Goal: Task Accomplishment & Management: Complete application form

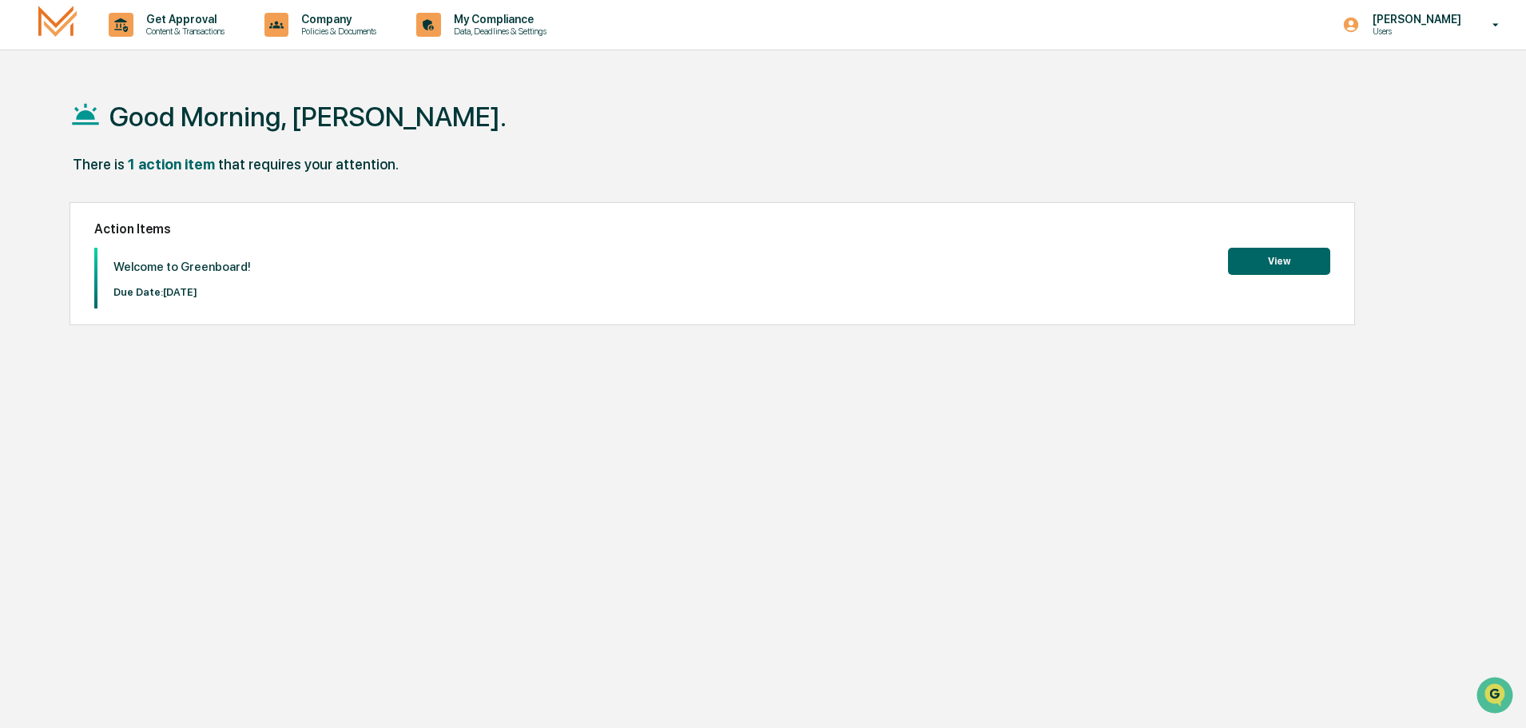
click at [1320, 264] on button "View" at bounding box center [1279, 261] width 102 height 27
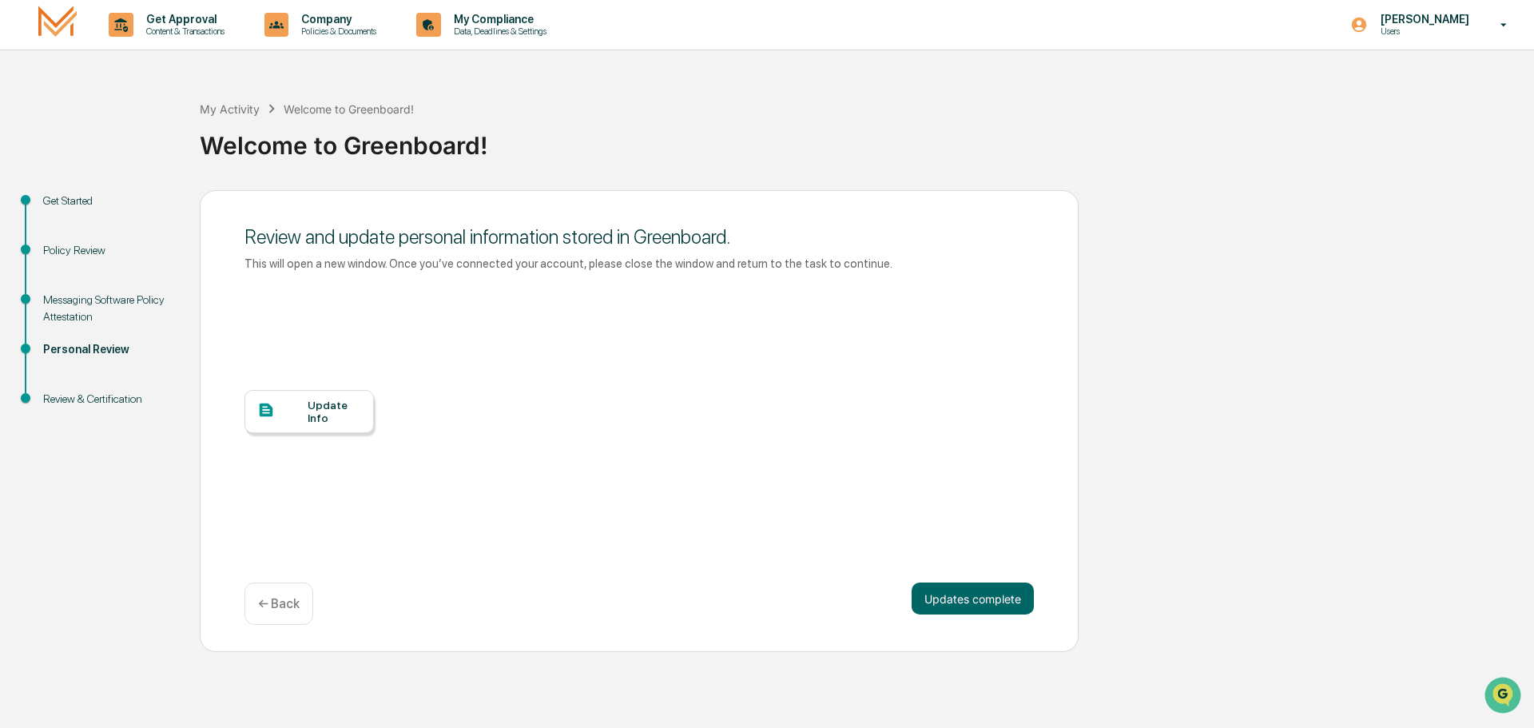
click at [320, 421] on div "Update Info" at bounding box center [335, 412] width 54 height 26
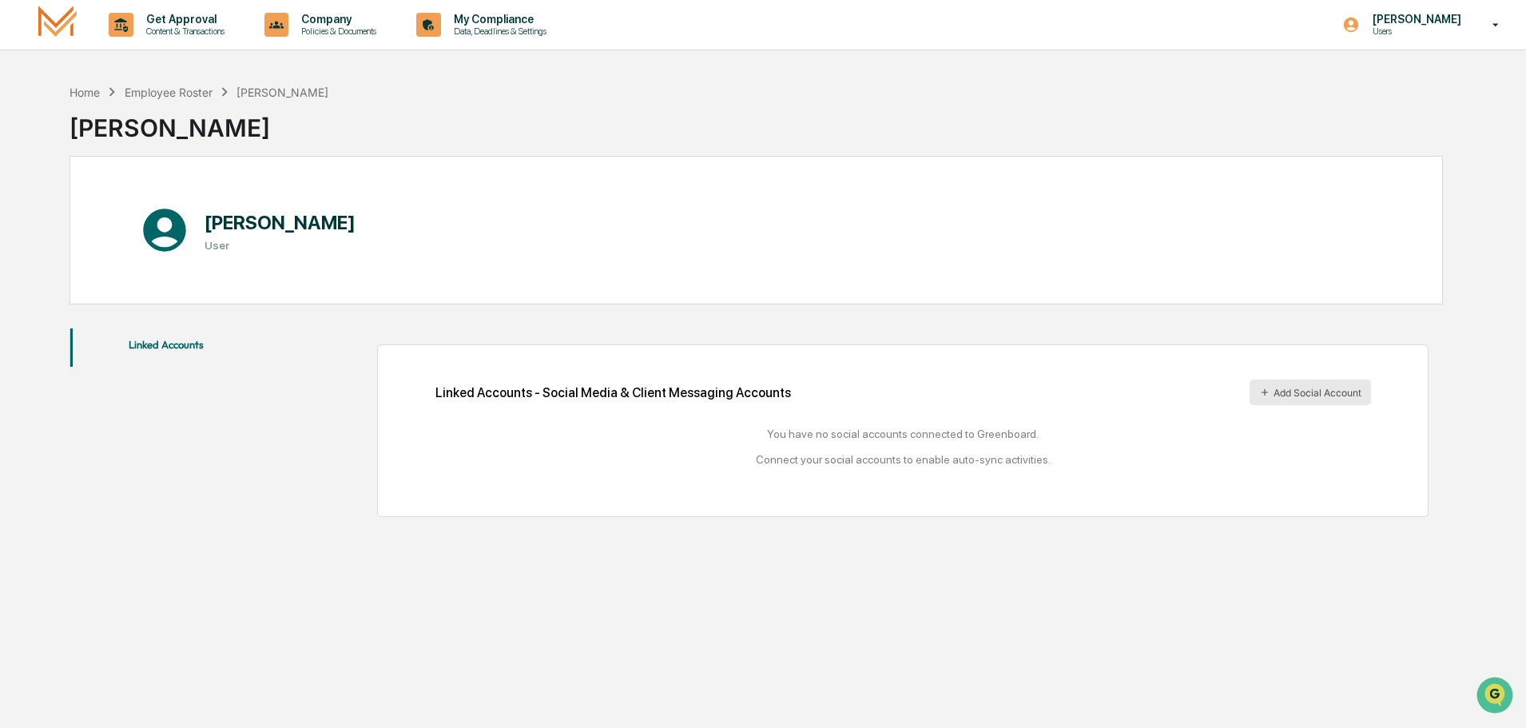
click at [1353, 393] on button "Add Social Account" at bounding box center [1309, 392] width 121 height 26
click at [1289, 393] on button "Add Social Account" at bounding box center [1309, 392] width 121 height 26
click at [181, 348] on button "Linked Accounts" at bounding box center [166, 347] width 192 height 38
click at [96, 95] on div "Home" at bounding box center [85, 92] width 30 height 14
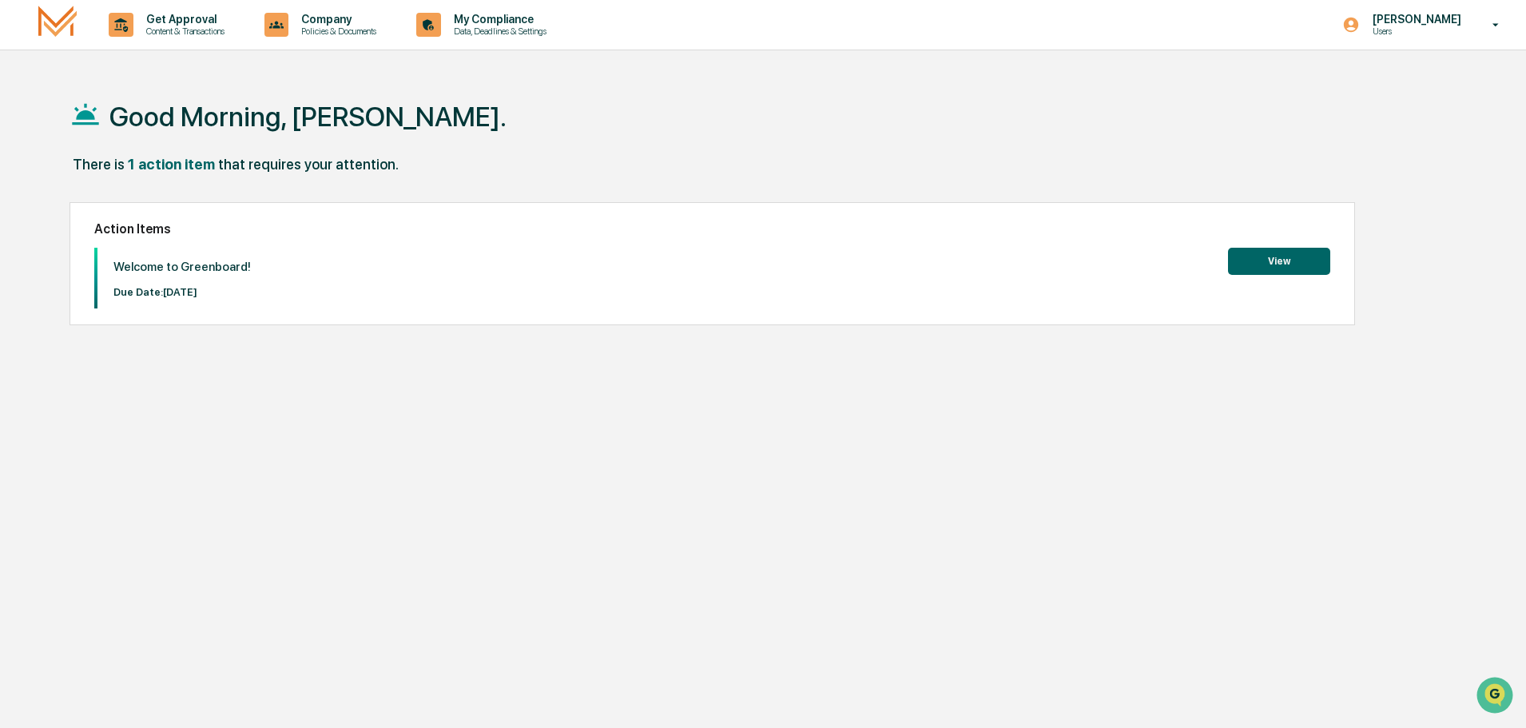
drag, startPoint x: 1288, startPoint y: 245, endPoint x: 1293, endPoint y: 255, distance: 10.7
click at [1289, 245] on div "Action Items Welcome to Greenboard! Due Date: 2025-09-30 View" at bounding box center [712, 263] width 1285 height 123
click at [1292, 255] on button "View" at bounding box center [1279, 261] width 102 height 27
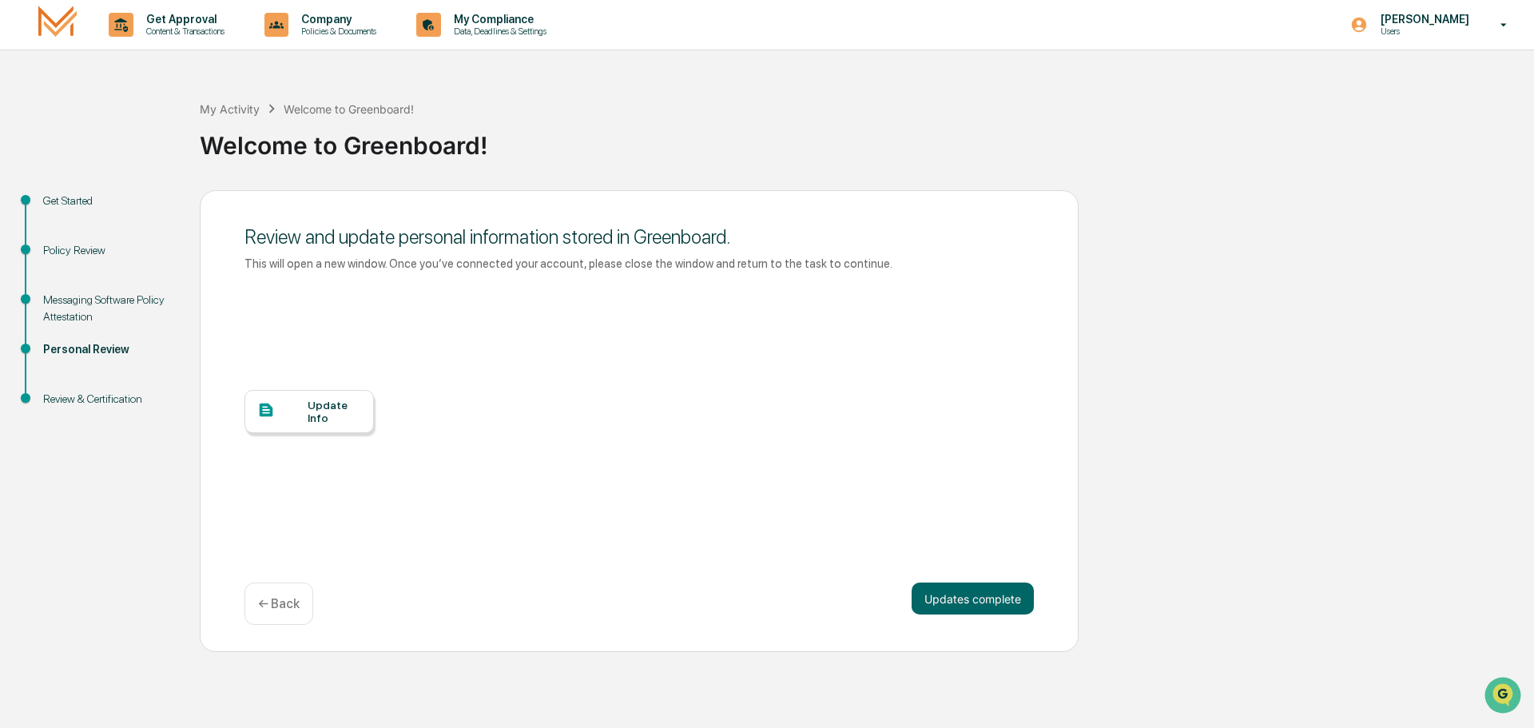
drag, startPoint x: 320, startPoint y: 415, endPoint x: 349, endPoint y: 409, distance: 29.3
click at [331, 412] on div "Update Info" at bounding box center [335, 412] width 54 height 26
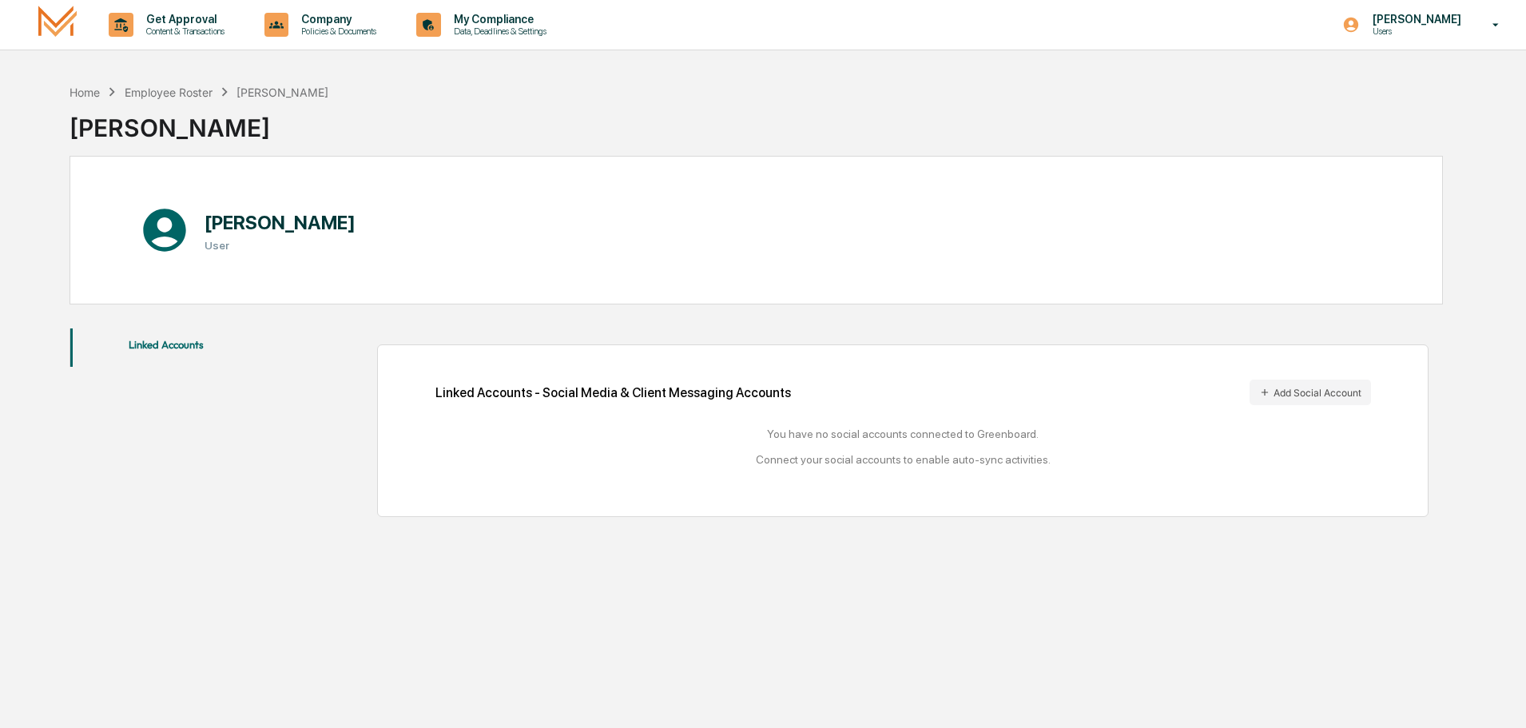
scroll to position [76, 0]
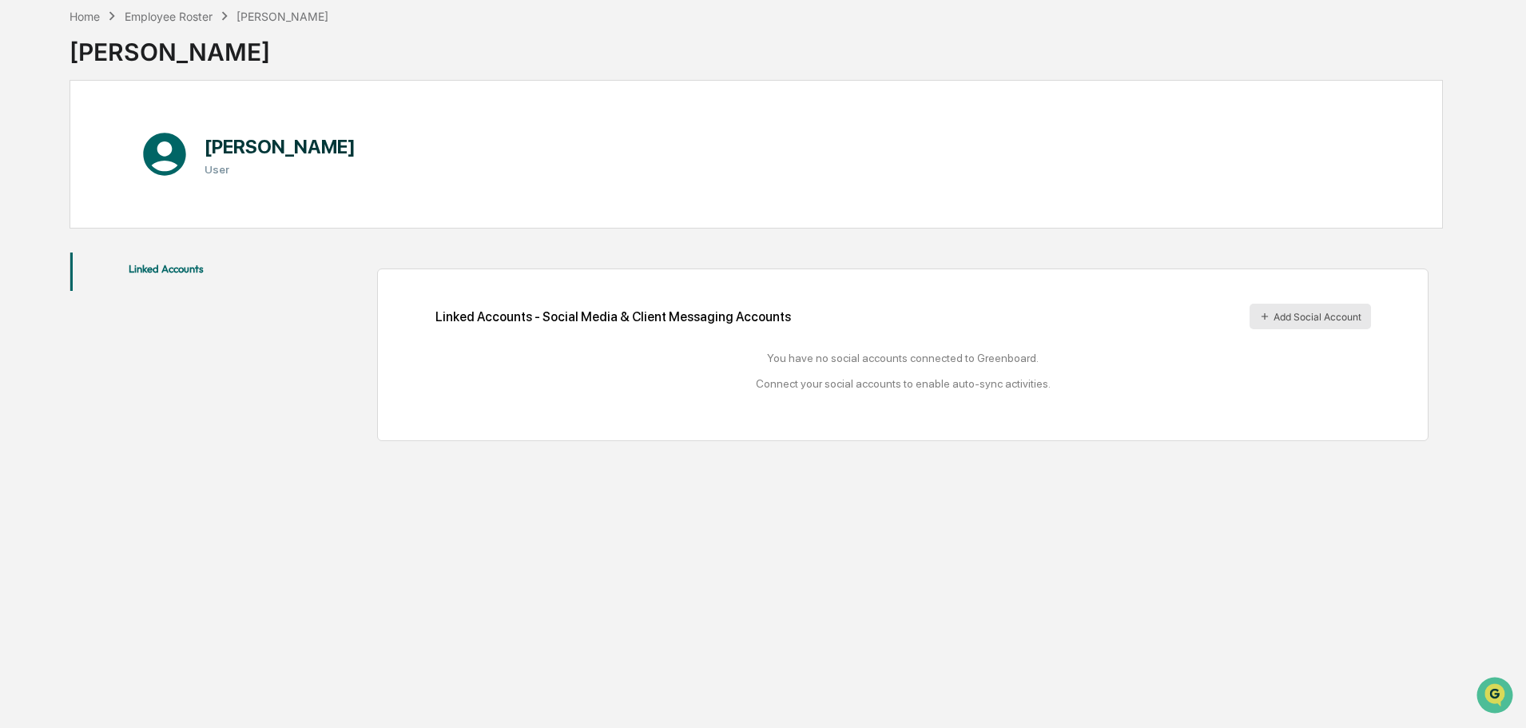
click at [1346, 322] on button "Add Social Account" at bounding box center [1309, 317] width 121 height 26
